Goal: Find contact information: Obtain details needed to contact an individual or organization

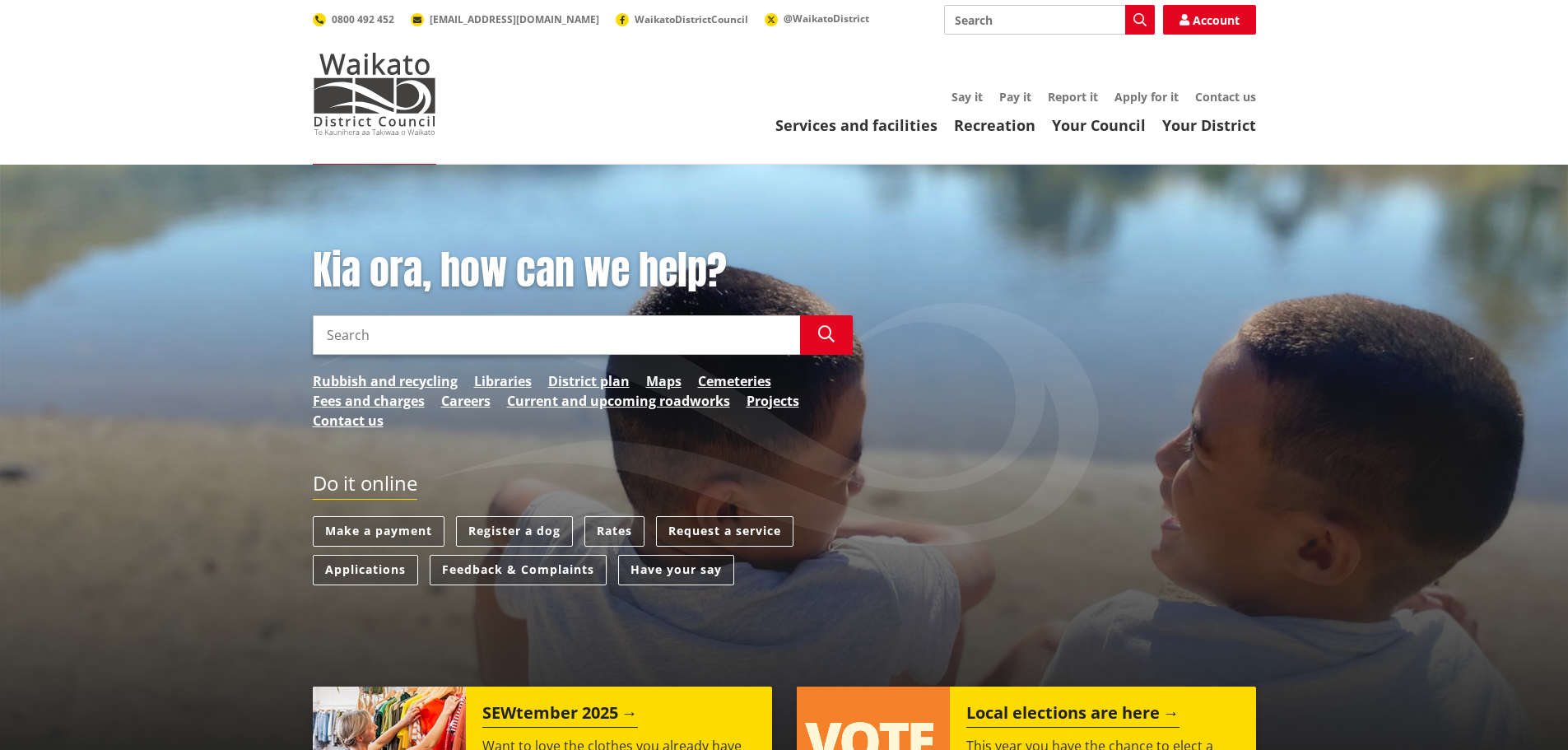
click at [607, 343] on input "Search" at bounding box center [556, 335] width 487 height 40
type input "legal"
click at [826, 345] on button "Search" at bounding box center [826, 335] width 52 height 40
click at [995, 434] on div "Kia ora, how can we help? Search legal Search Proposed District Plan Legal Subm…" at bounding box center [784, 346] width 968 height 200
click at [213, 455] on div "Kia ora, how can we help? Search legal Search Proposed District Plan Legal Subm…" at bounding box center [784, 466] width 1568 height 605
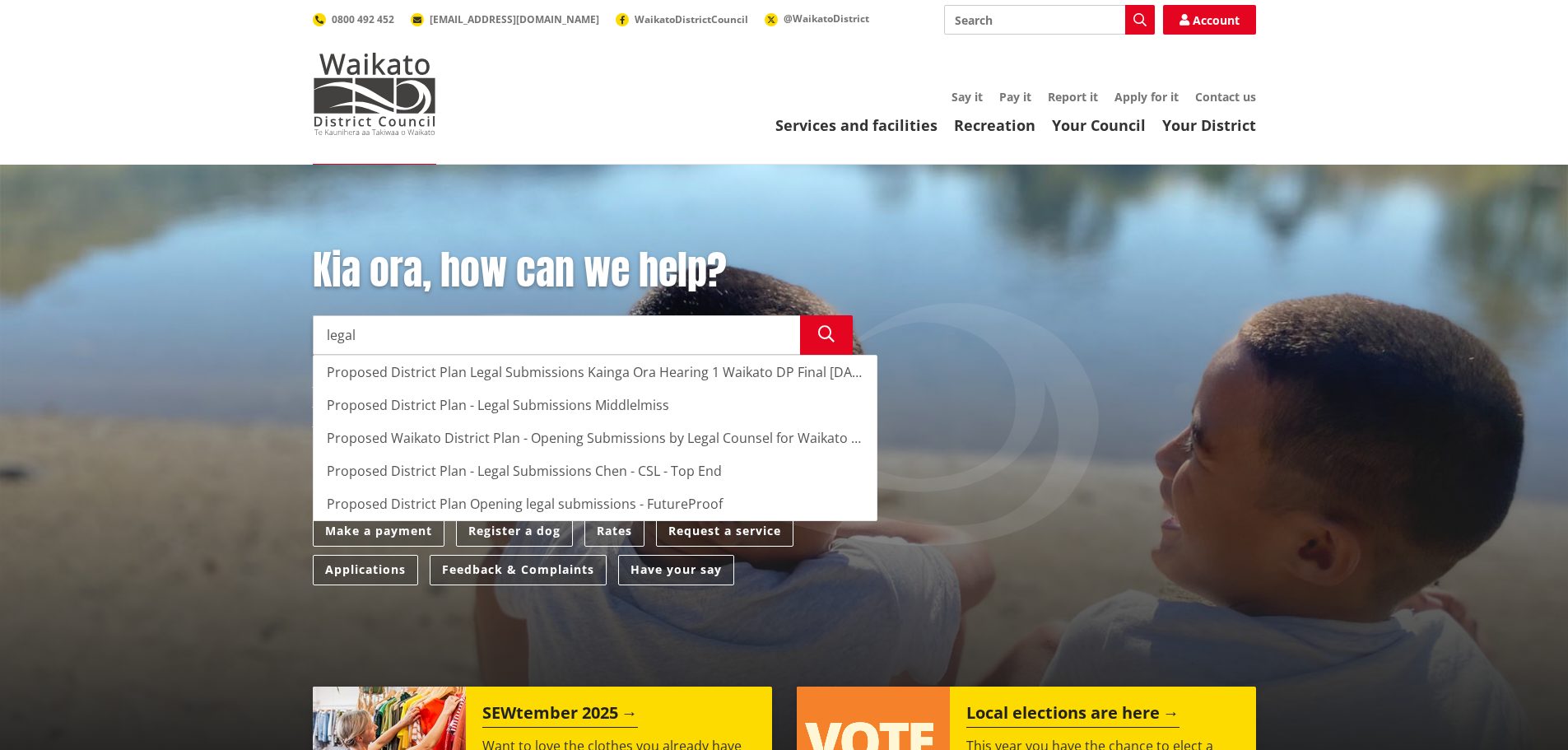
click at [605, 337] on input "legal" at bounding box center [556, 335] width 487 height 40
click at [775, 333] on input "legal" at bounding box center [556, 335] width 487 height 40
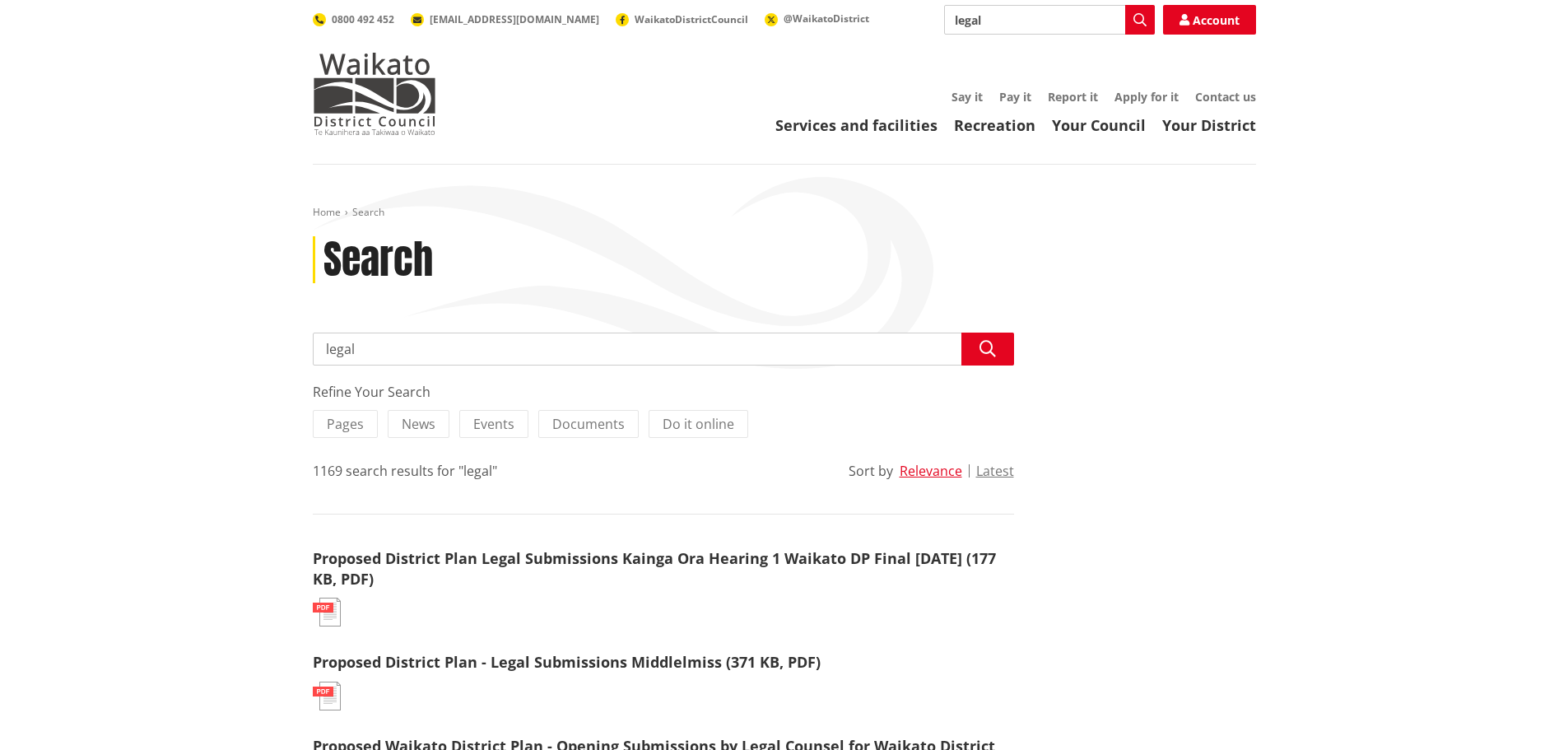
click at [1103, 129] on link "Your Council" at bounding box center [1099, 126] width 94 height 20
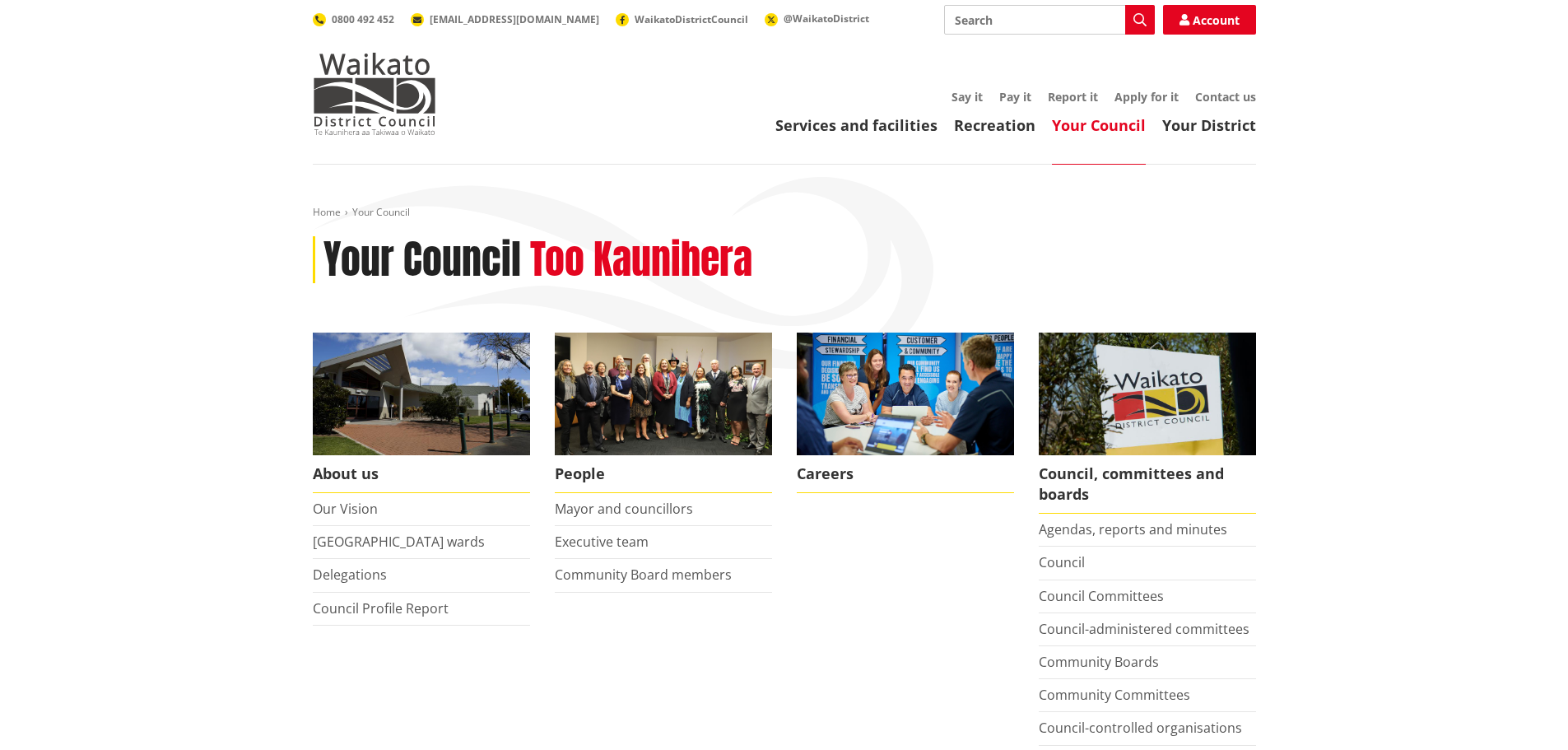
click at [879, 128] on link "Services and facilities" at bounding box center [856, 126] width 162 height 20
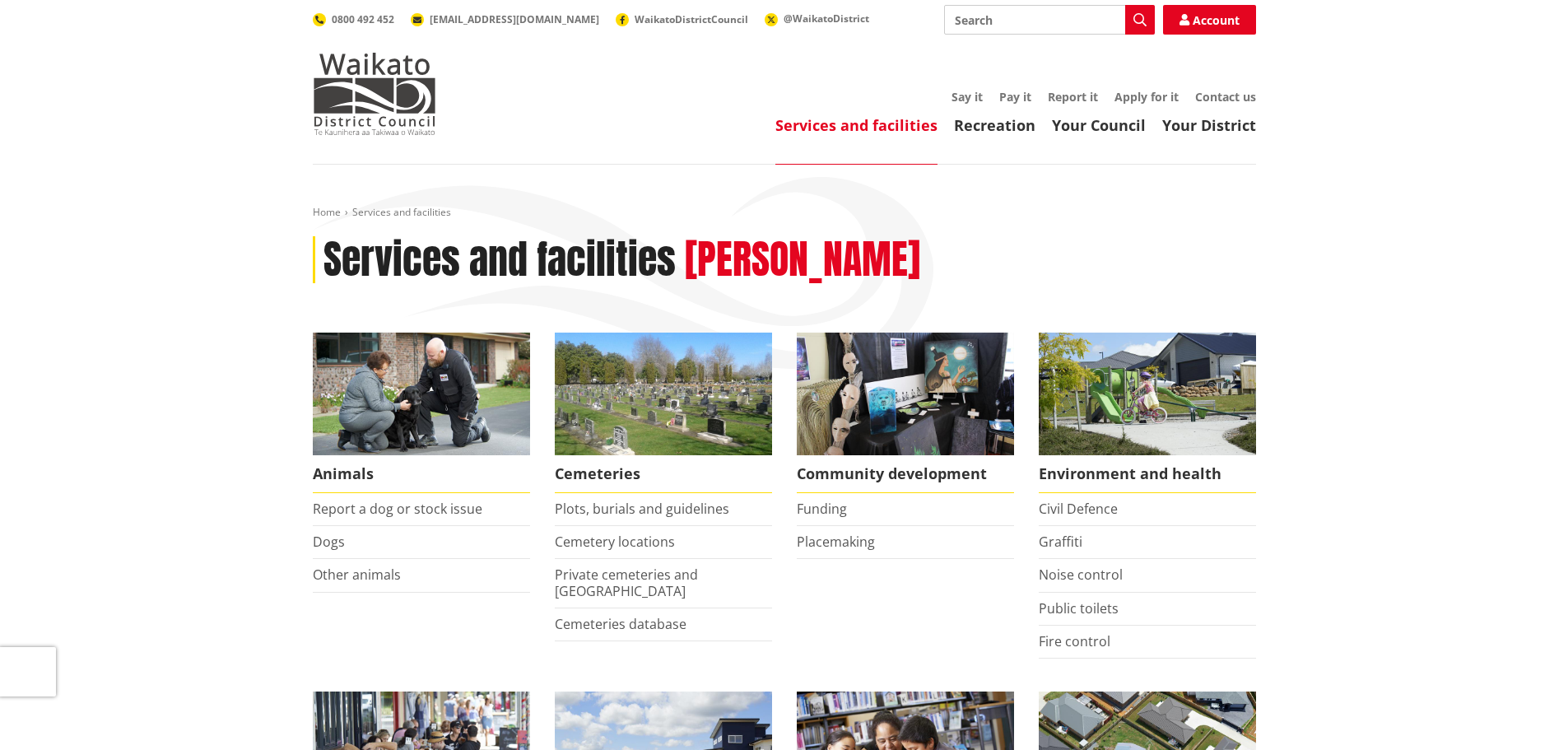
click at [1222, 101] on link "Contact us" at bounding box center [1225, 96] width 61 height 15
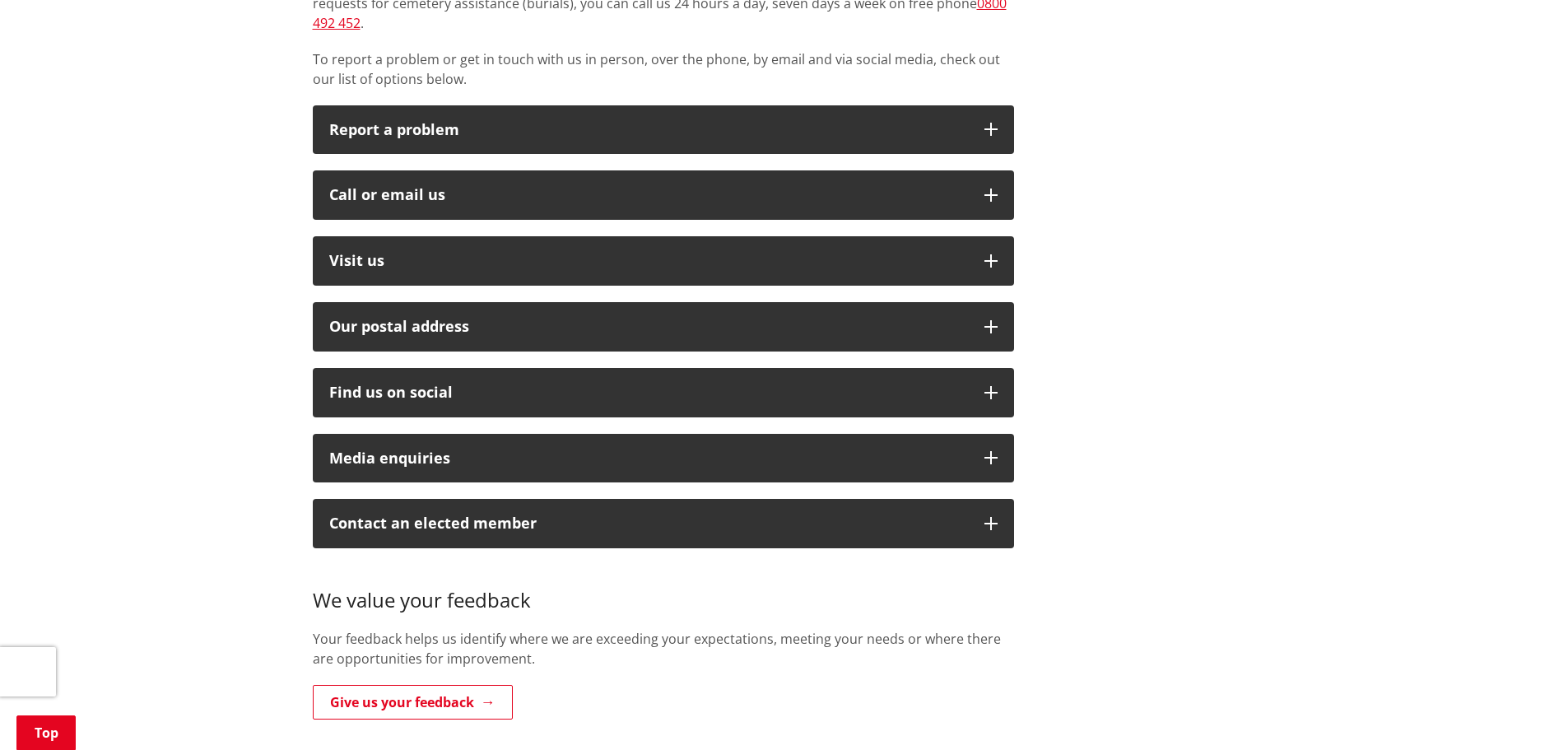
scroll to position [329, 0]
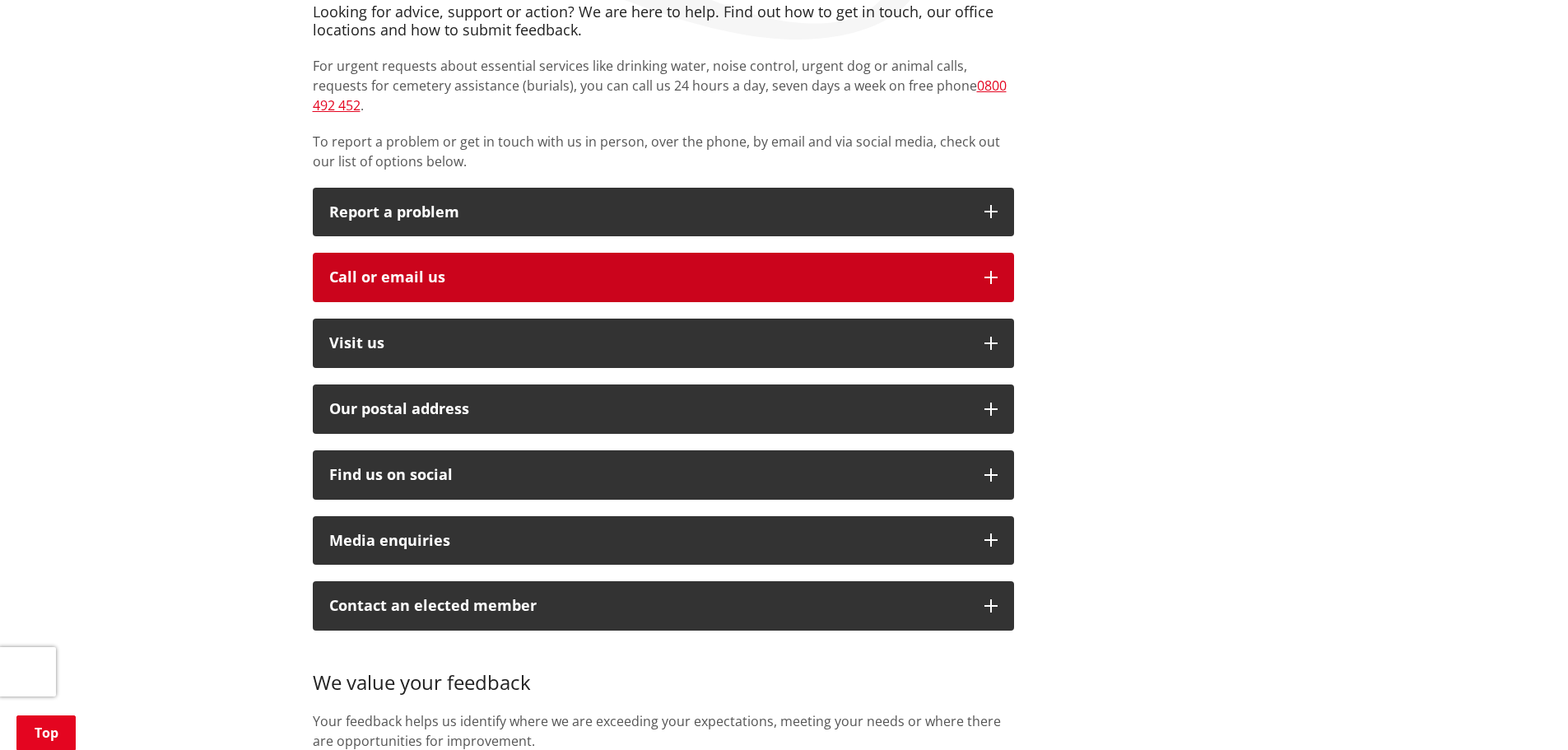
click at [989, 271] on icon "button" at bounding box center [991, 277] width 14 height 14
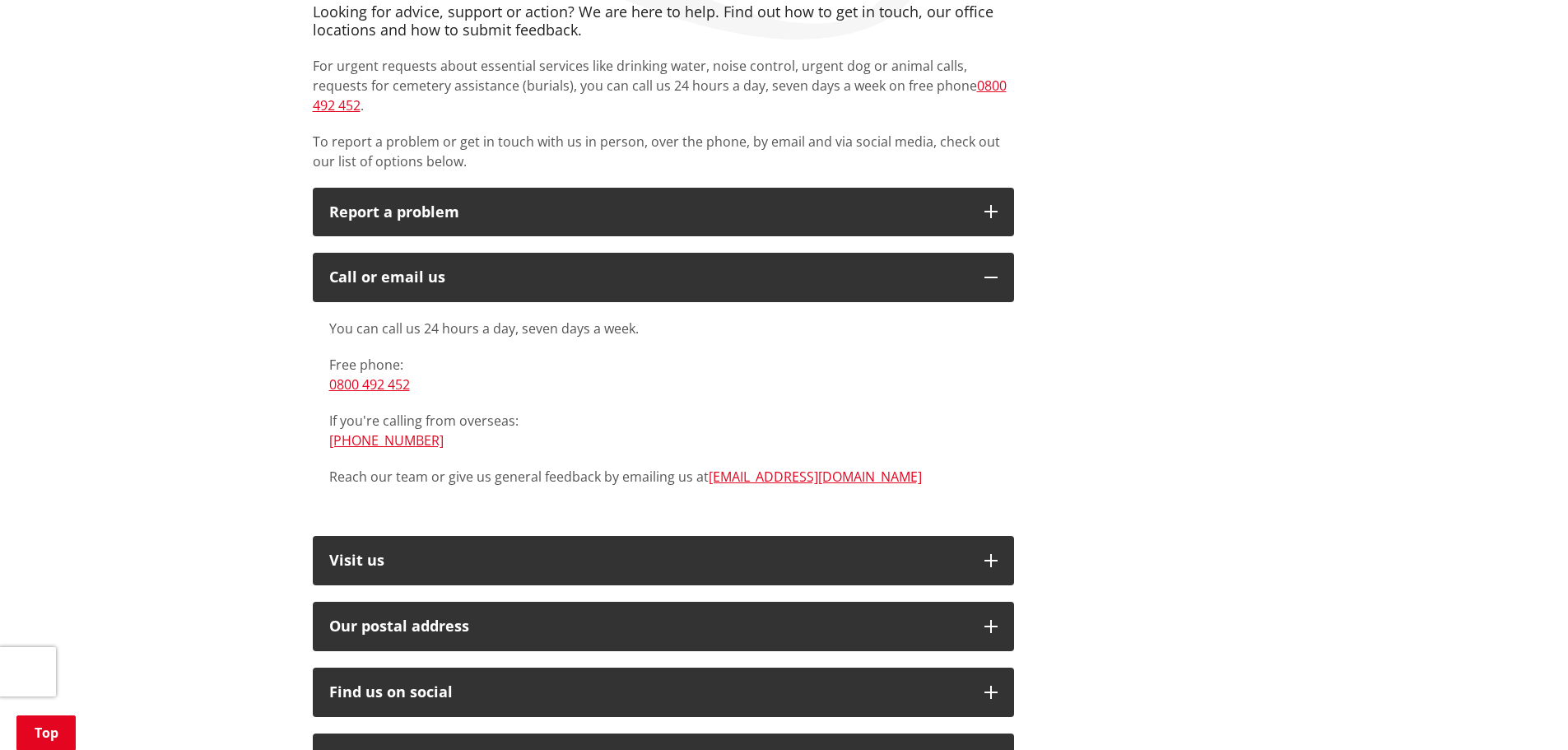
click at [1378, 434] on div "Home Contact us Contact us Whakapaa Mai Looking for advice, support or action? …" at bounding box center [784, 567] width 1568 height 1464
click at [84, 273] on div "Home Contact us Contact us Whakapaa Mai Looking for advice, support or action? …" at bounding box center [784, 567] width 1568 height 1464
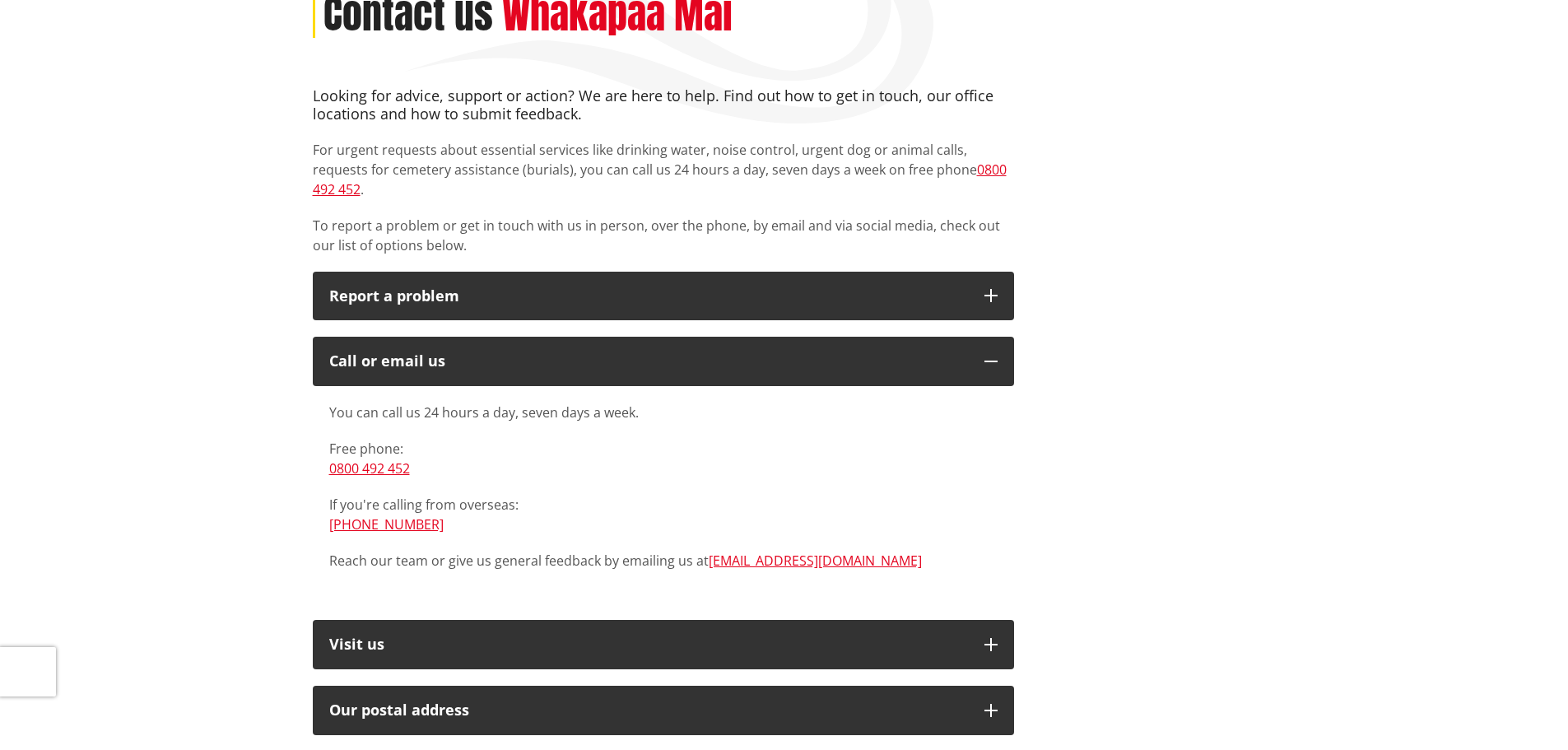
scroll to position [0, 0]
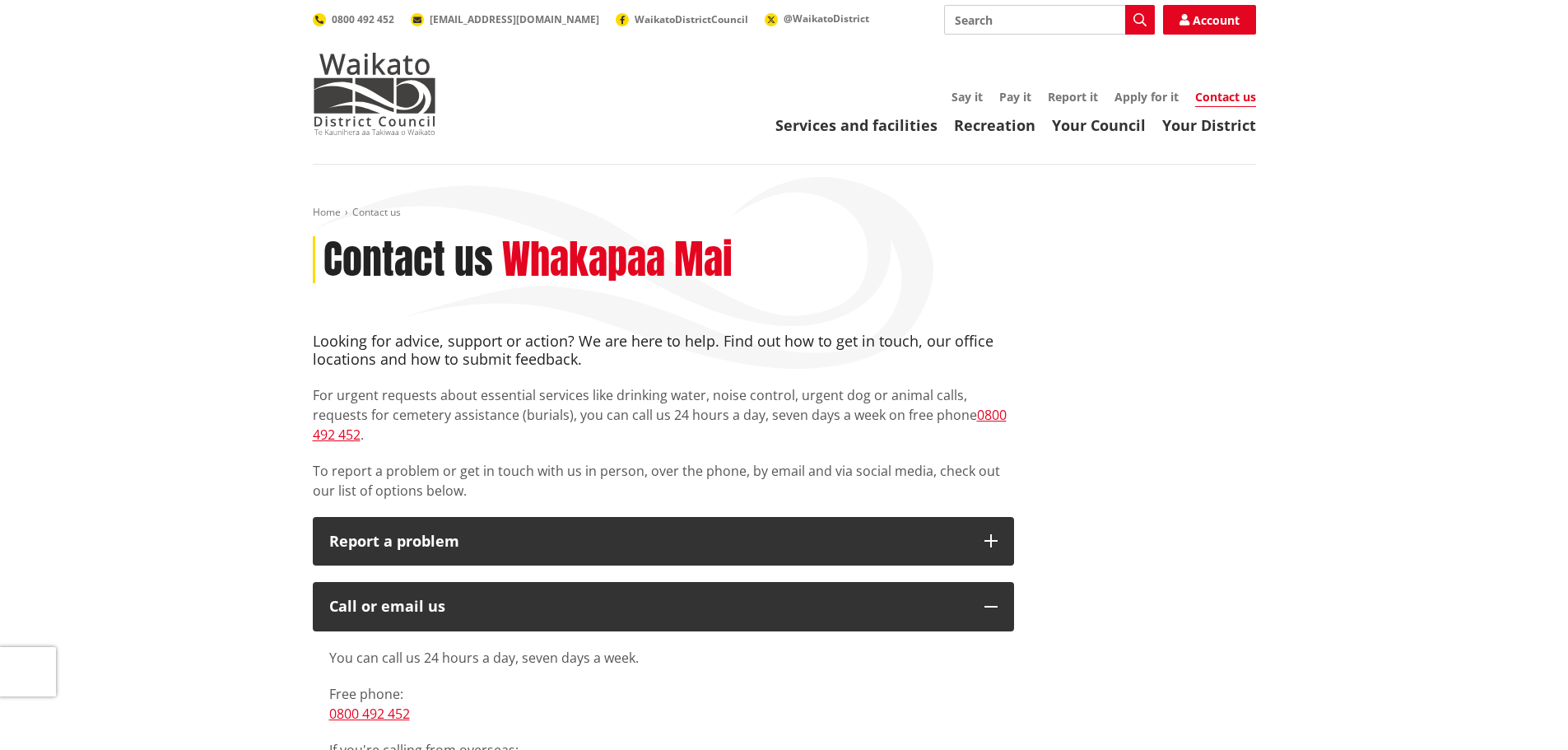
click at [1150, 98] on link "Apply for it" at bounding box center [1146, 96] width 64 height 15
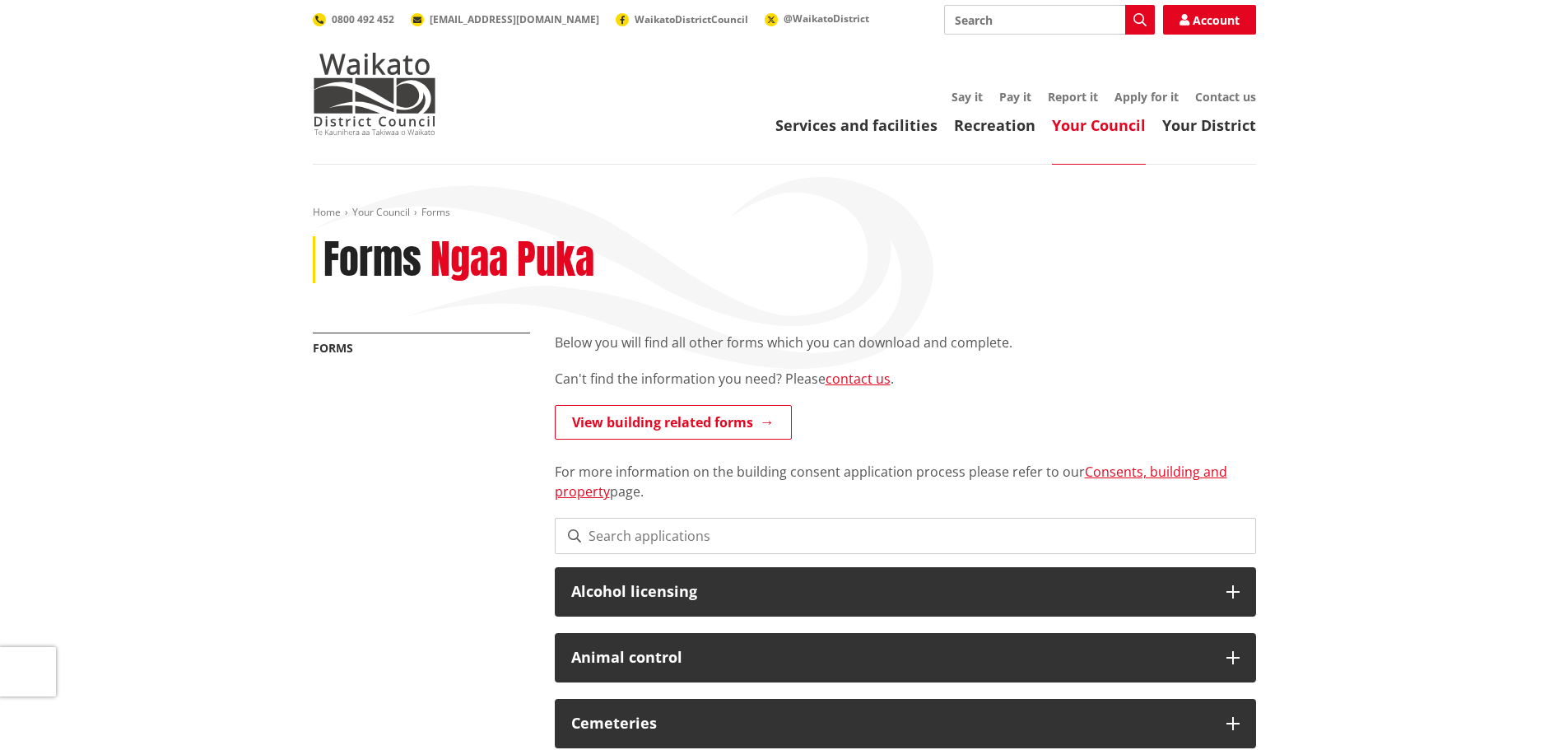
click at [775, 536] on input at bounding box center [906, 536] width 701 height 36
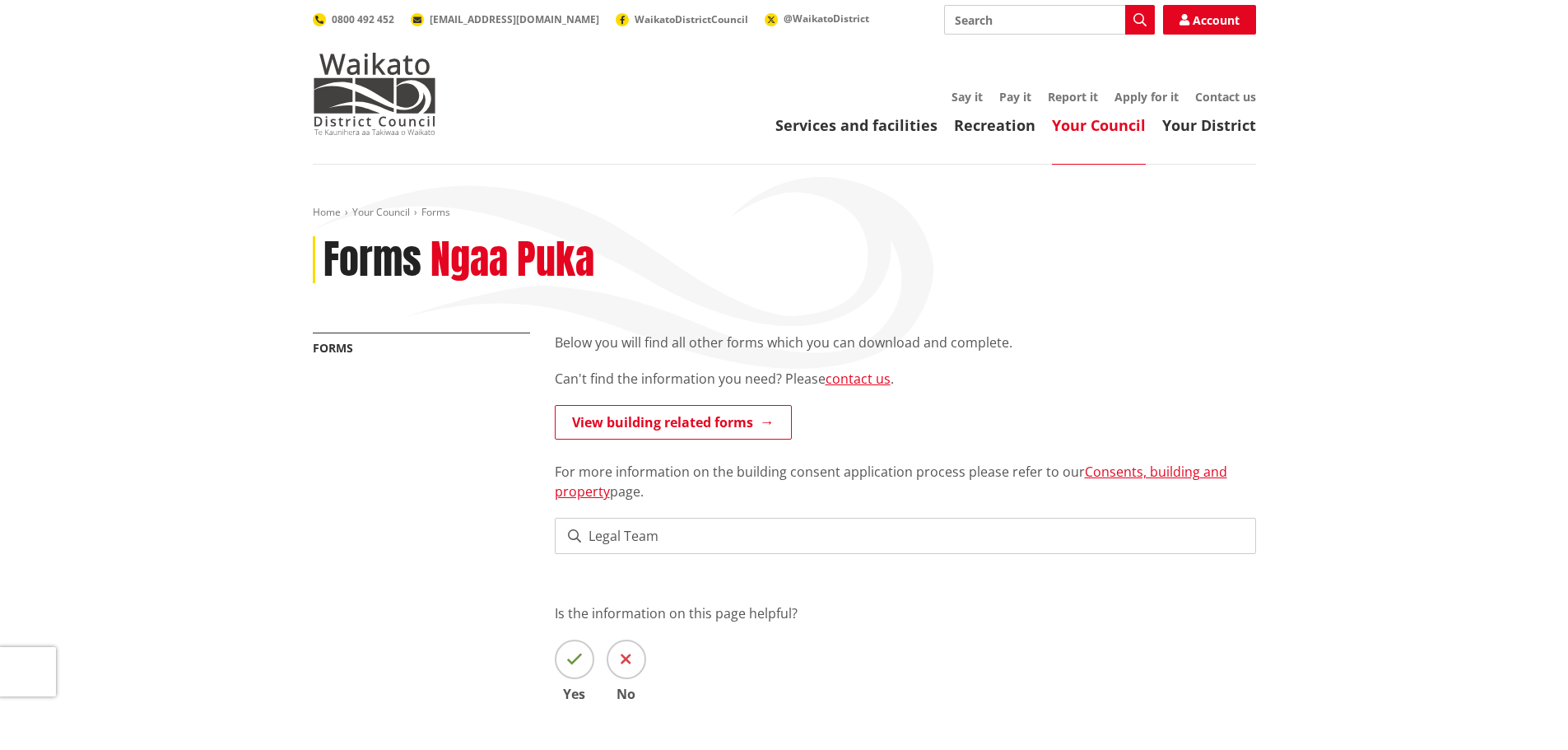
type input "Legal Team"
